Goal: Navigation & Orientation: Find specific page/section

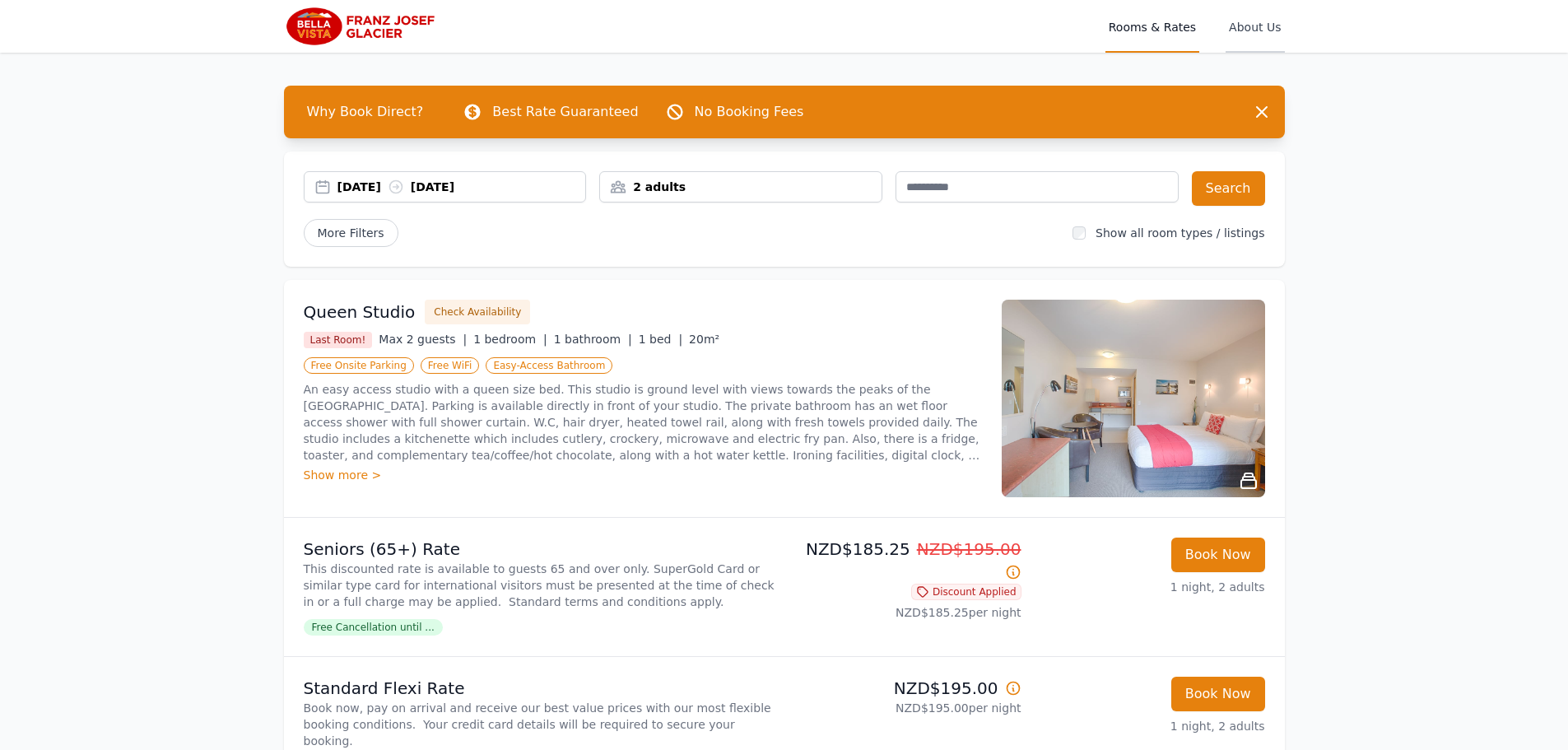
click at [1262, 29] on span "About Us" at bounding box center [1254, 27] width 58 height 53
